Goal: Navigation & Orientation: Find specific page/section

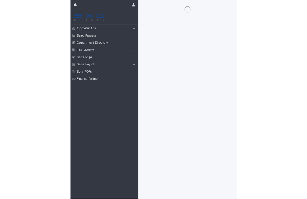
scroll to position [0, 0]
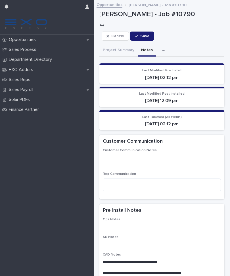
click at [24, 40] on p "Opportunities" at bounding box center [24, 39] width 34 height 5
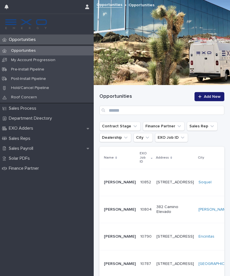
click at [115, 183] on p "[PERSON_NAME]" at bounding box center [120, 182] width 32 height 5
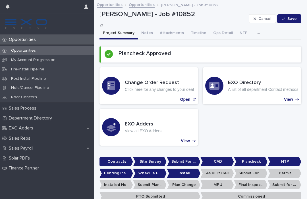
click at [172, 30] on button "Attachments" at bounding box center [171, 34] width 31 height 12
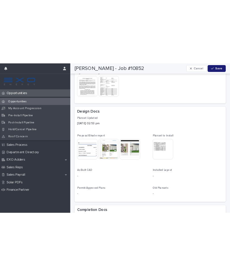
scroll to position [154, 0]
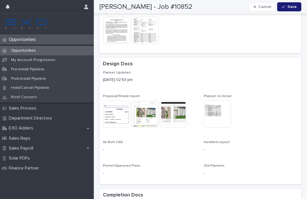
click at [145, 114] on img at bounding box center [144, 114] width 27 height 27
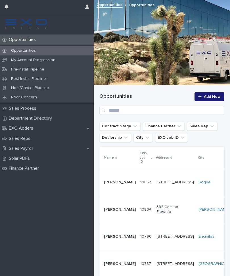
click at [31, 39] on p "Opportunities" at bounding box center [24, 39] width 34 height 5
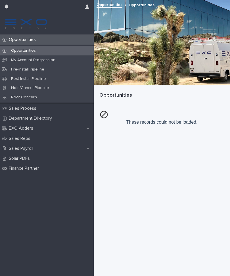
click at [32, 55] on div "Opportunities" at bounding box center [47, 50] width 94 height 9
click at [28, 41] on p "Opportunities" at bounding box center [24, 39] width 34 height 5
click at [28, 50] on p "Opportunities" at bounding box center [24, 50] width 34 height 5
click at [26, 37] on p "Opportunities" at bounding box center [24, 39] width 34 height 5
click at [35, 38] on p "Opportunities" at bounding box center [24, 39] width 34 height 5
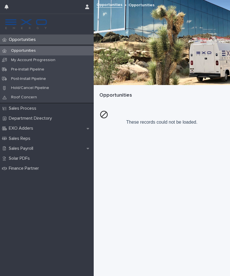
click at [53, 47] on div "Opportunities" at bounding box center [47, 50] width 94 height 9
click at [28, 42] on div "Opportunities" at bounding box center [47, 40] width 94 height 10
click at [25, 40] on p "Opportunities" at bounding box center [24, 39] width 34 height 5
click at [38, 24] on img at bounding box center [26, 23] width 43 height 11
click at [113, 5] on link "Opportunities" at bounding box center [110, 4] width 26 height 7
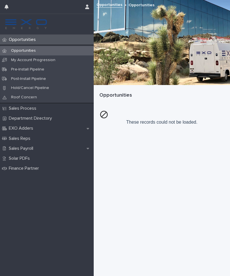
click at [27, 147] on p "Sales Payroll" at bounding box center [22, 148] width 31 height 5
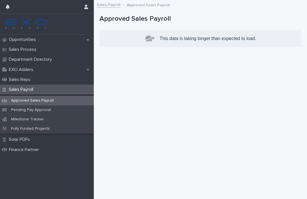
click at [24, 85] on div "Sales Payroll" at bounding box center [47, 90] width 94 height 10
click at [29, 37] on p "Opportunities" at bounding box center [24, 39] width 34 height 5
